Goal: Information Seeking & Learning: Find contact information

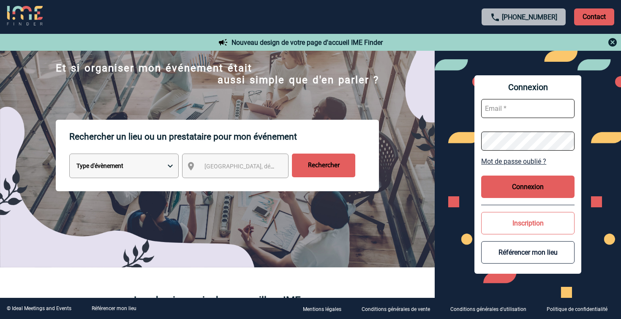
scroll to position [54, 0]
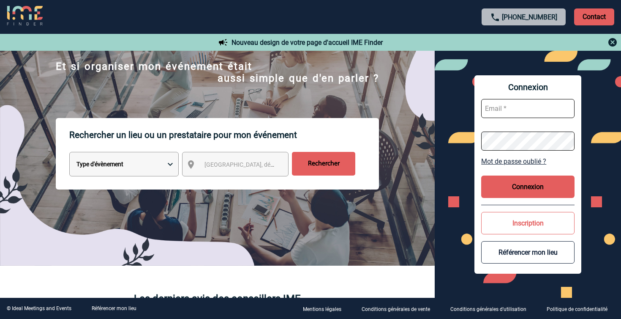
click at [119, 170] on select "Type d'évènement Séminaire avec nuitée Réunion Repas de groupe Team Building & …" at bounding box center [123, 164] width 109 height 25
click at [240, 163] on span "Ville, département, région..." at bounding box center [262, 164] width 117 height 7
click at [215, 161] on span "Ville, département, région..." at bounding box center [243, 164] width 84 height 12
click at [152, 169] on select "Type d'évènement Séminaire avec nuitée Réunion Repas de groupe Team Building & …" at bounding box center [123, 164] width 109 height 25
select select "5"
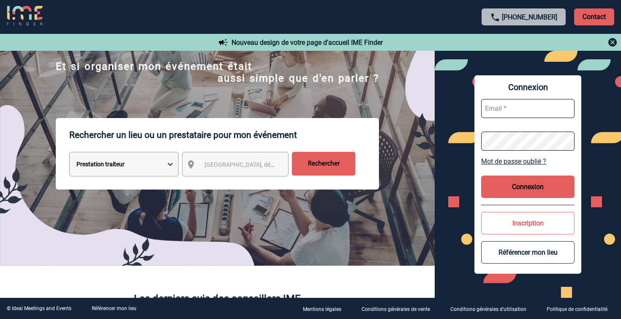
click at [69, 152] on select "Type d'évènement Séminaire avec nuitée Réunion Repas de groupe Team Building & …" at bounding box center [123, 164] width 109 height 25
click at [232, 163] on span "Ville, département, région..." at bounding box center [262, 164] width 117 height 7
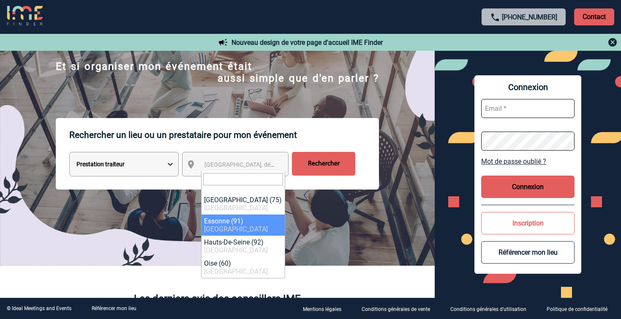
select select "63"
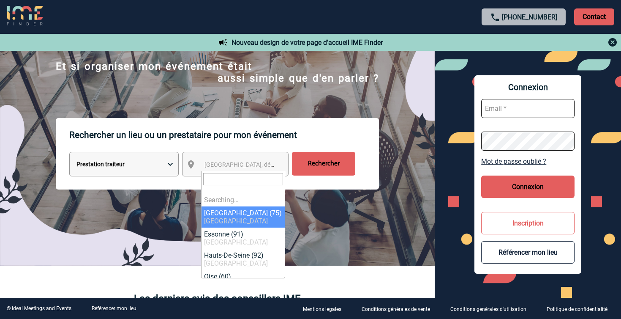
select select "3"
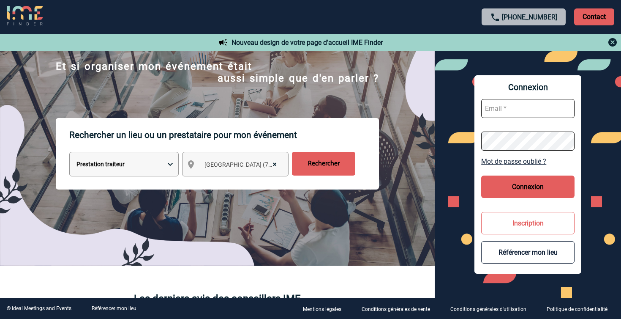
click at [326, 174] on input "Rechercher" at bounding box center [323, 164] width 63 height 24
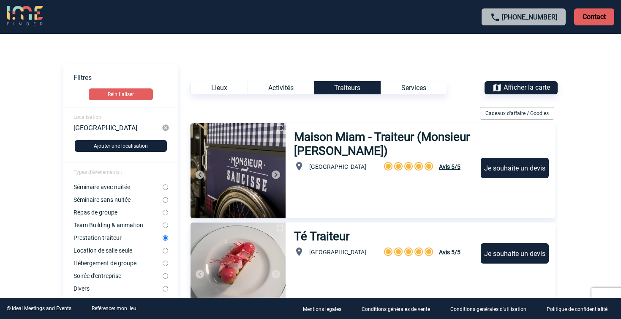
click at [229, 89] on div "Lieux" at bounding box center [219, 87] width 57 height 13
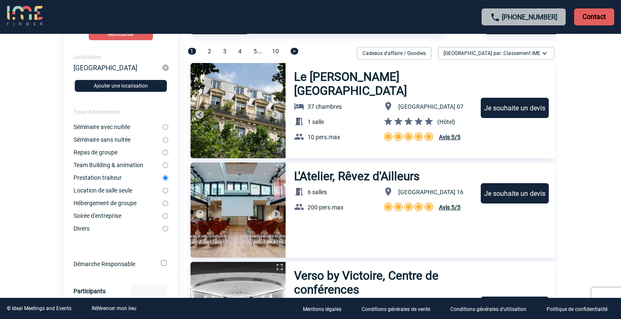
scroll to position [77, 0]
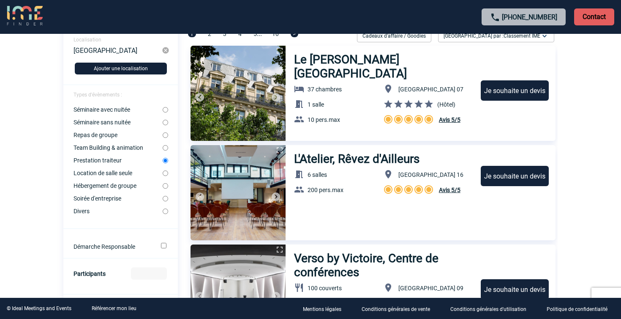
click at [164, 172] on input "Location de salle seule" at bounding box center [165, 172] width 5 height 5
radio input "true"
click at [165, 159] on input "Prestation traiteur" at bounding box center [165, 160] width 5 height 5
radio input "true"
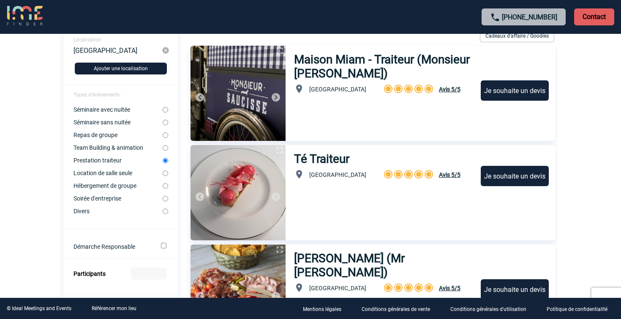
click at [166, 198] on input "Soirée d'entreprise" at bounding box center [165, 198] width 5 height 5
radio input "true"
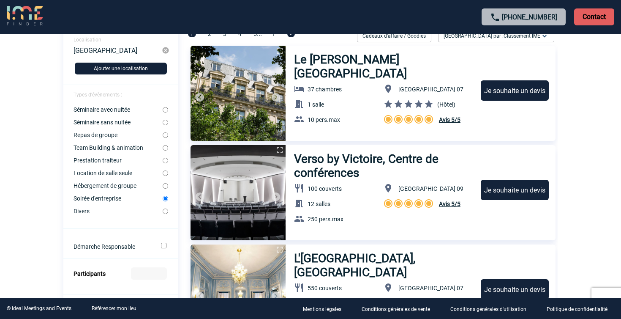
scroll to position [0, 0]
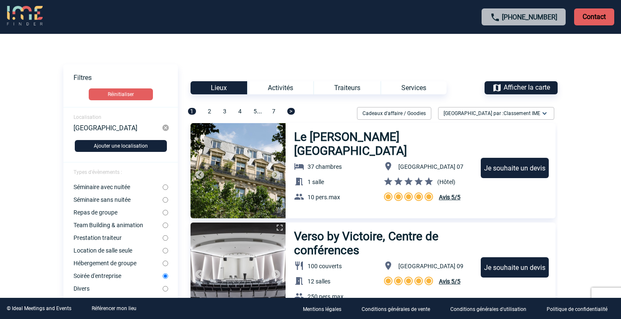
click at [223, 89] on div "Lieux" at bounding box center [219, 87] width 57 height 13
click at [511, 83] on span "Afficher la carte" at bounding box center [527, 87] width 46 height 8
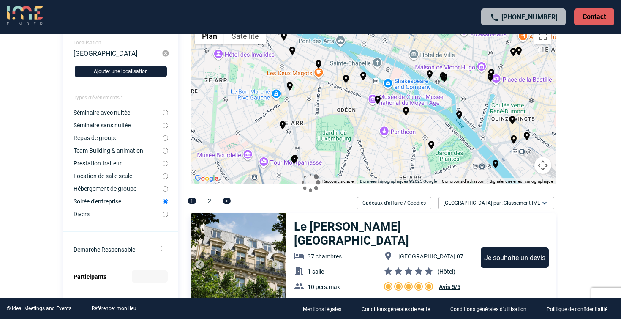
scroll to position [82, 0]
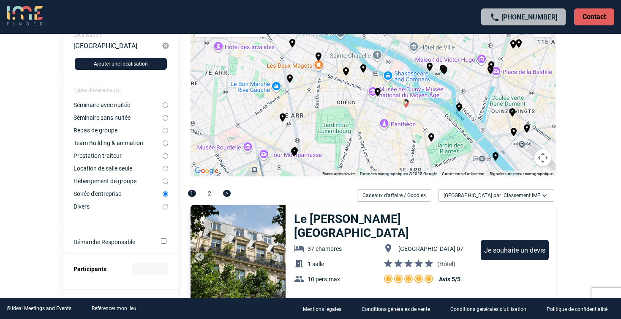
click at [408, 106] on img "Maison de la Mutualité" at bounding box center [406, 103] width 10 height 10
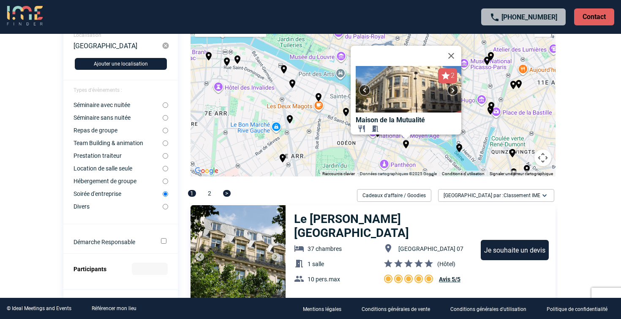
scroll to position [0, 0]
click at [434, 152] on div "Pour activer le glissement avec le clavier, appuyez sur Alt+Entrée. Une fois ce…" at bounding box center [373, 96] width 365 height 161
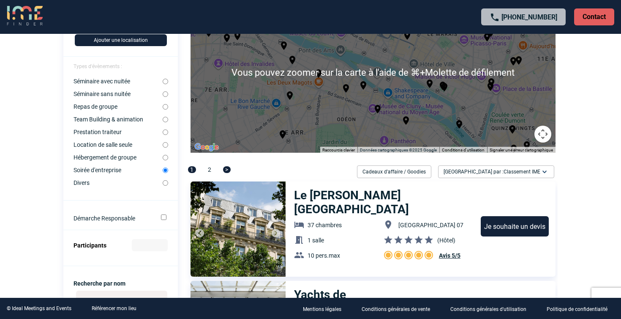
scroll to position [108, 0]
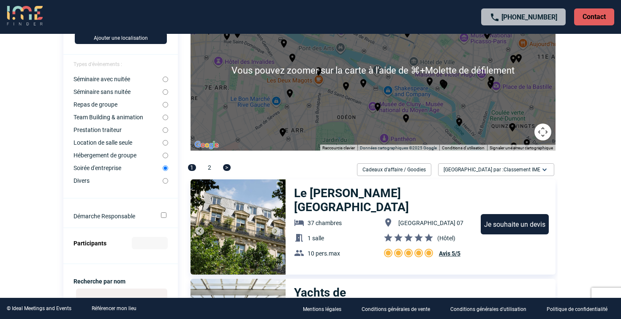
click at [560, 95] on body "[PHONE_NUMBER] Contact Contact Voir les filtres Filtres Réinitialiser Localisat…" at bounding box center [310, 51] width 621 height 319
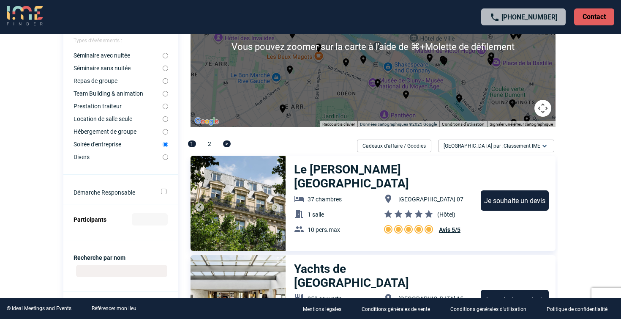
scroll to position [133, 0]
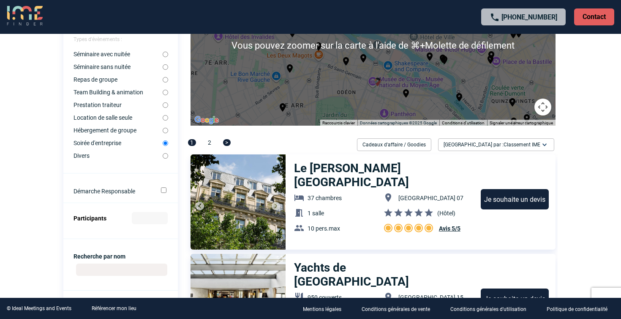
click at [379, 83] on img "Mercure Paris Notre Dame Saint Germain des Prés" at bounding box center [378, 82] width 10 height 10
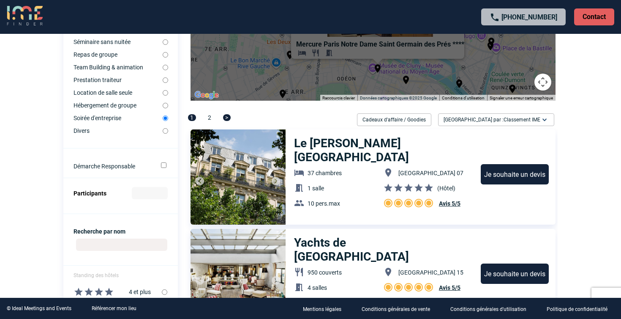
click at [592, 85] on body "[PHONE_NUMBER] Contact Contact Voir les filtres Filtres Réinitialiser Localisat…" at bounding box center [310, 1] width 621 height 319
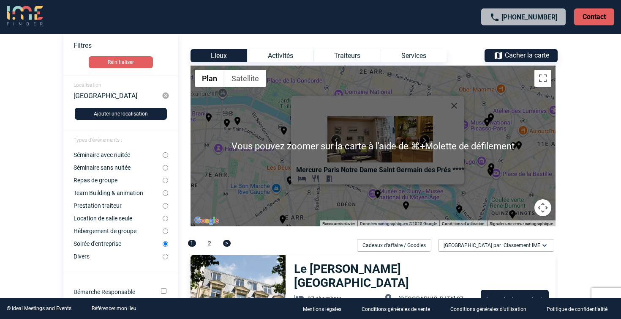
scroll to position [30, 0]
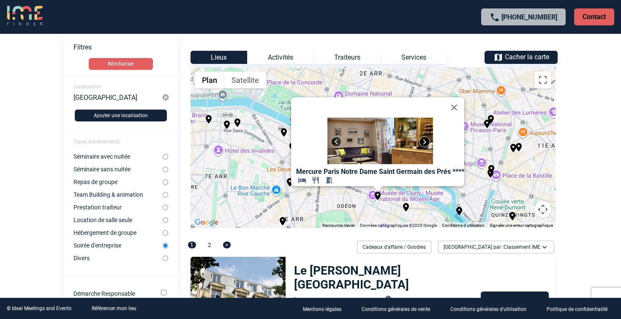
click at [545, 211] on button "Commandes de la caméra de la carte" at bounding box center [542, 209] width 17 height 17
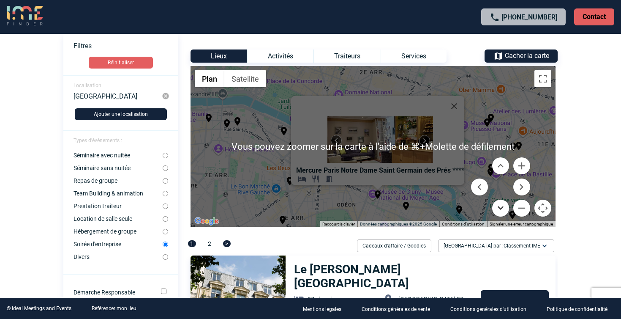
click at [504, 208] on button "Descendre" at bounding box center [500, 207] width 17 height 17
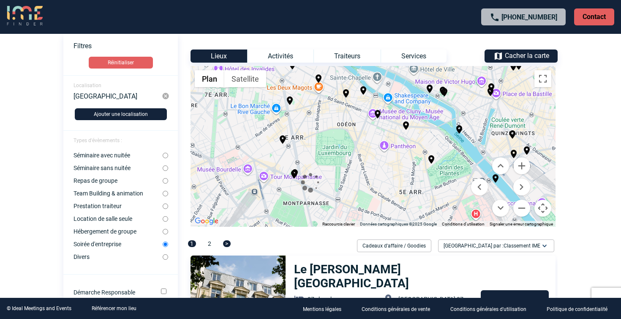
click at [431, 161] on div at bounding box center [310, 183] width 515 height 45
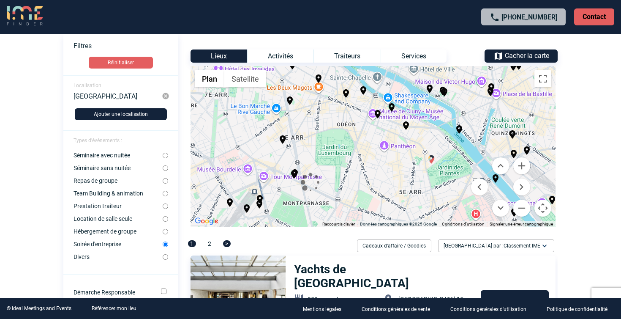
click at [432, 158] on img "Les Belles Plantes - Restaurant Jardin des Plantes" at bounding box center [431, 159] width 10 height 10
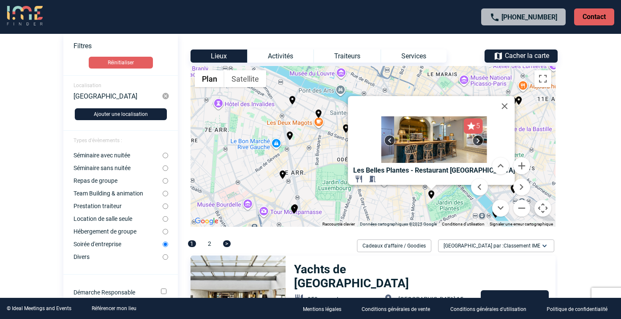
click at [600, 147] on body "[PHONE_NUMBER] Contact Contact Voir les filtres Filtres Réinitialiser Localisat…" at bounding box center [310, 127] width 621 height 319
click at [506, 104] on button "Fermer" at bounding box center [505, 106] width 20 height 20
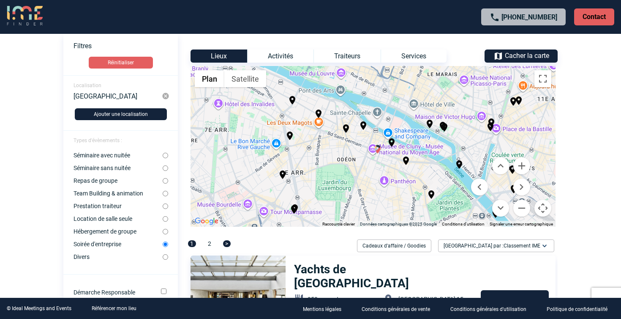
click at [376, 149] on img "Mercure Paris Notre Dame Saint Germain des Prés" at bounding box center [378, 149] width 10 height 10
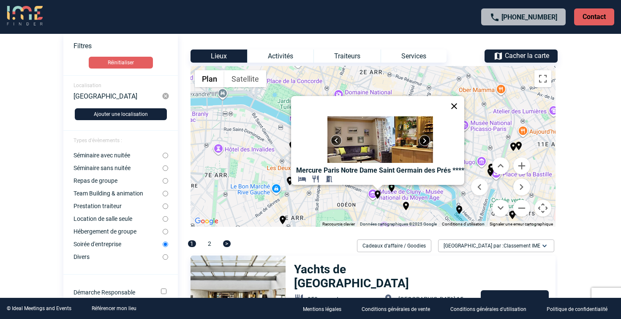
click at [456, 99] on button "Fermer" at bounding box center [454, 106] width 20 height 20
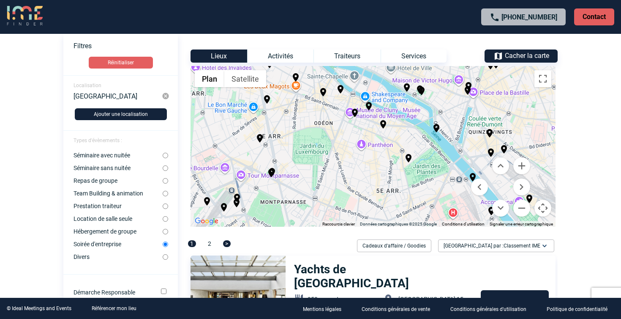
drag, startPoint x: 426, startPoint y: 183, endPoint x: 390, endPoint y: 98, distance: 92.0
click at [390, 99] on div "Pour activer le glissement avec le clavier, appuyez sur Alt+Entrée. Une fois ce…" at bounding box center [373, 146] width 365 height 161
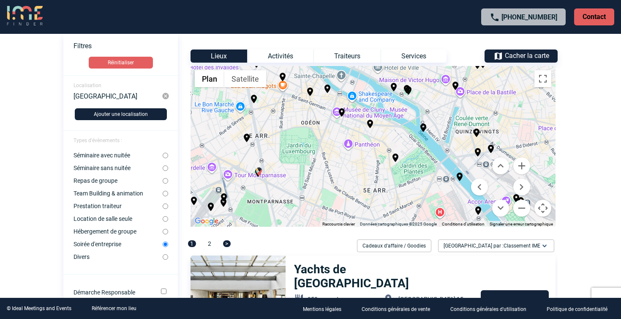
click at [258, 172] on img "La Coupole" at bounding box center [259, 171] width 10 height 10
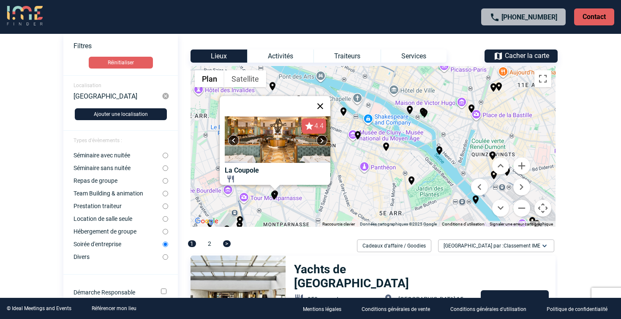
click at [323, 101] on button "Fermer" at bounding box center [320, 106] width 20 height 20
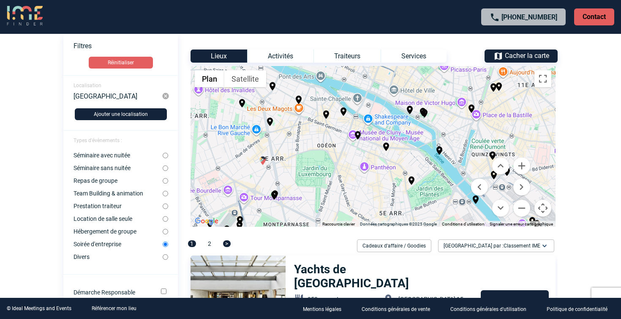
click at [261, 161] on img "Hôtel des Grands Voyageurs" at bounding box center [263, 160] width 10 height 10
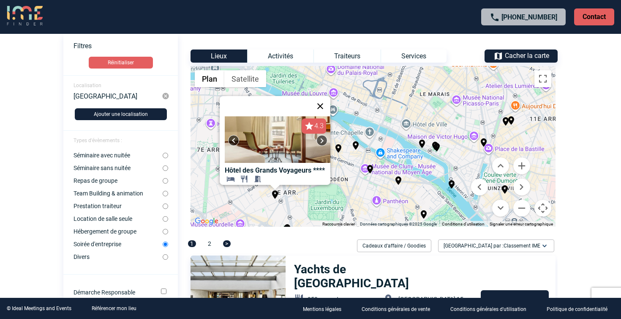
click at [325, 101] on button "Fermer" at bounding box center [320, 106] width 20 height 20
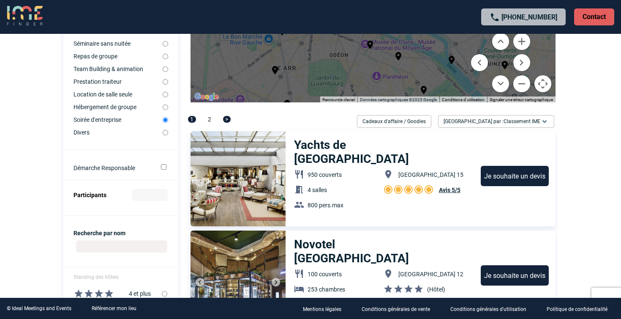
scroll to position [0, 0]
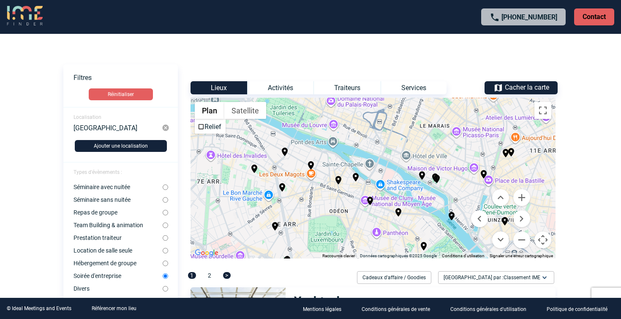
click at [215, 85] on div "Lieux" at bounding box center [219, 87] width 57 height 13
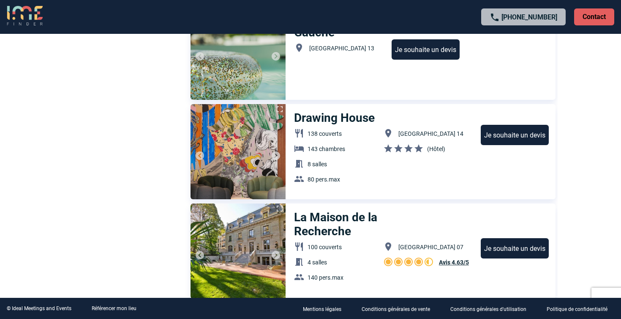
scroll to position [3013, 0]
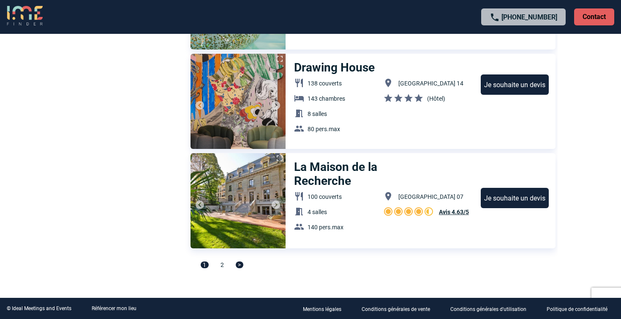
click at [239, 264] on span ">" at bounding box center [240, 264] width 8 height 7
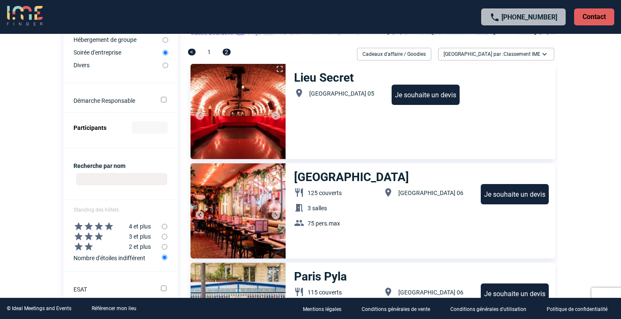
scroll to position [228, 0]
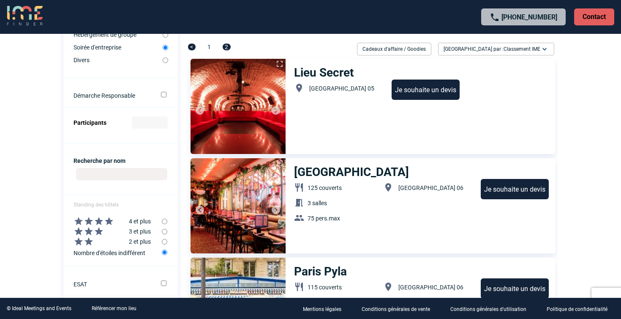
click at [109, 174] on input "Recherche par nom" at bounding box center [121, 174] width 91 height 12
paste input "Le Rooftop Panthéon"
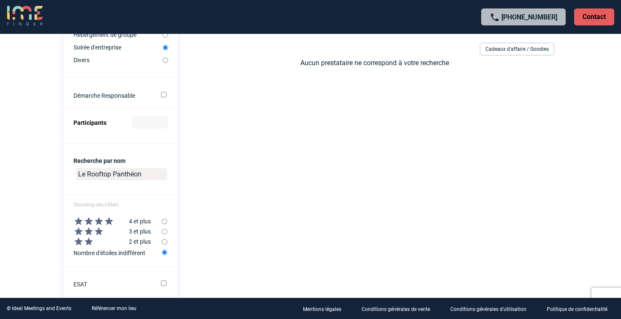
drag, startPoint x: 148, startPoint y: 174, endPoint x: 71, endPoint y: 174, distance: 76.9
click at [71, 174] on center "Le Rooftop Panthéon" at bounding box center [120, 175] width 114 height 22
drag, startPoint x: 60, startPoint y: 173, endPoint x: 32, endPoint y: 173, distance: 28.3
drag, startPoint x: 137, startPoint y: 174, endPoint x: 44, endPoint y: 174, distance: 93.8
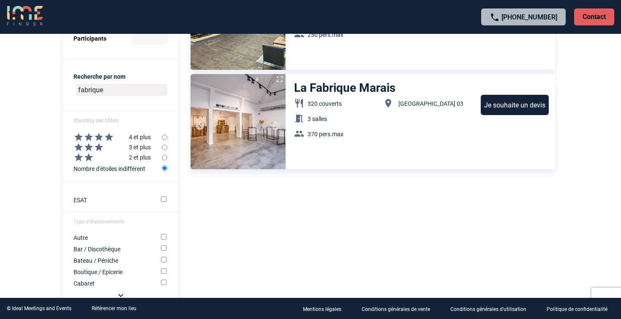
scroll to position [329, 0]
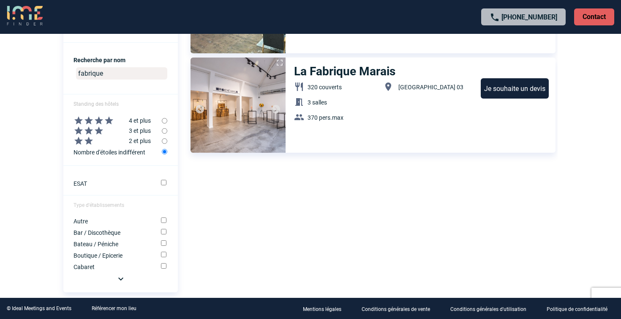
drag, startPoint x: 131, startPoint y: 71, endPoint x: 65, endPoint y: 70, distance: 66.3
click at [65, 70] on center "fabrique" at bounding box center [120, 75] width 114 height 22
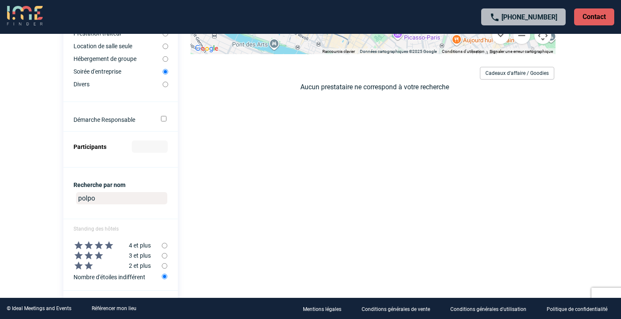
scroll to position [202, 0]
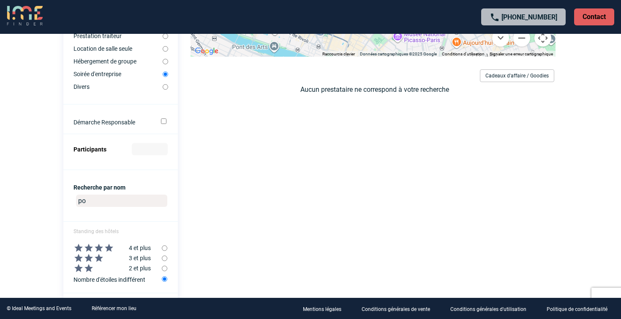
type input "p"
type input "o"
type input "brumaire"
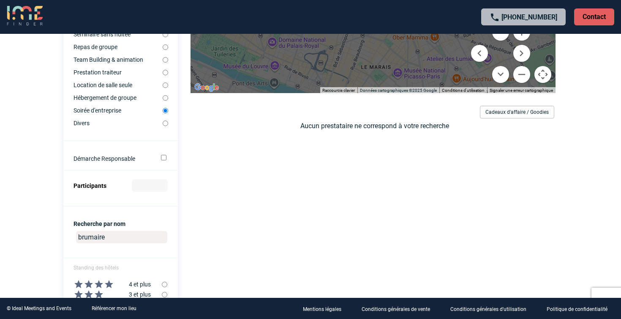
scroll to position [165, 0]
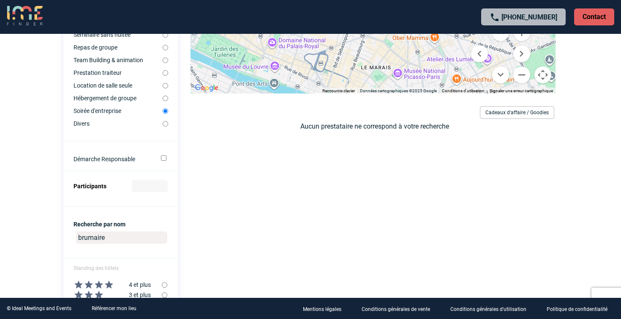
drag, startPoint x: 122, startPoint y: 237, endPoint x: 69, endPoint y: 234, distance: 52.5
click at [69, 234] on center "brumaire" at bounding box center [120, 239] width 114 height 22
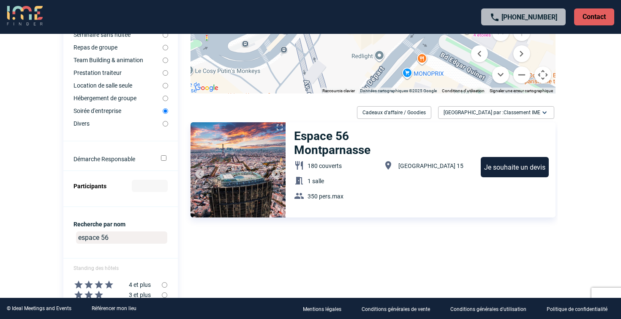
drag, startPoint x: 115, startPoint y: 237, endPoint x: 75, endPoint y: 237, distance: 40.6
click at [74, 237] on center "espace 56" at bounding box center [120, 239] width 114 height 22
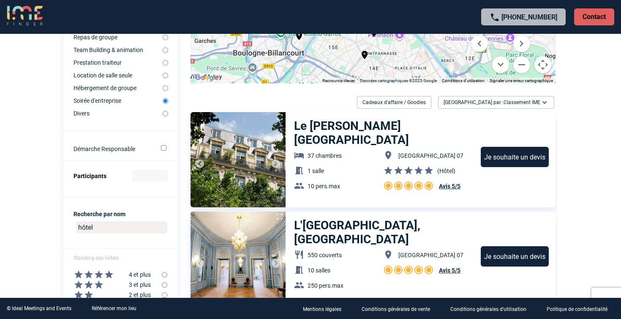
scroll to position [178, 0]
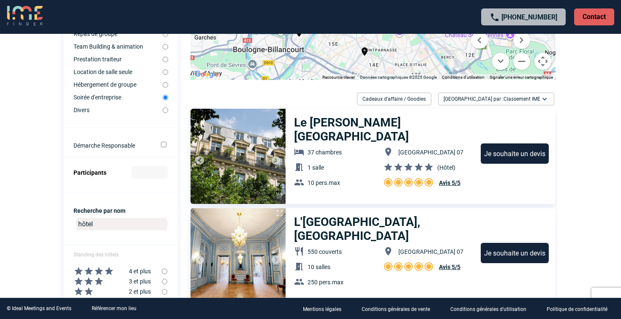
drag, startPoint x: 119, startPoint y: 219, endPoint x: 27, endPoint y: 219, distance: 91.2
drag, startPoint x: 108, startPoint y: 223, endPoint x: 41, endPoint y: 223, distance: 67.2
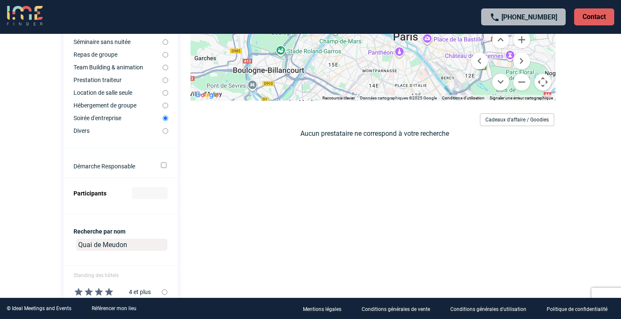
scroll to position [0, 0]
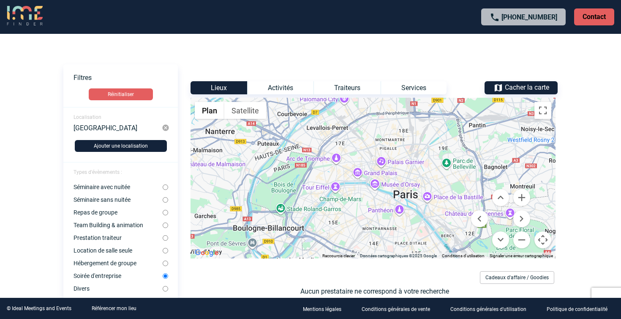
type input "Quai de Meudon"
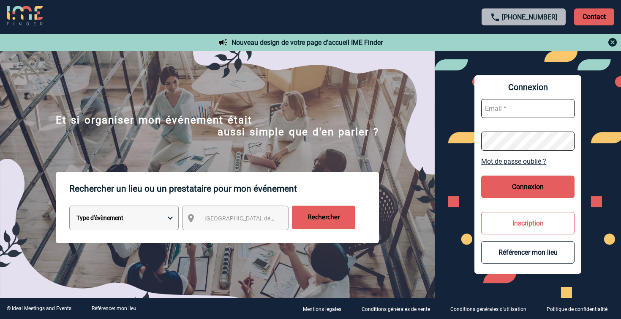
click at [531, 108] on input "text" at bounding box center [527, 108] width 93 height 19
click at [515, 105] on input "text" at bounding box center [527, 108] width 93 height 19
